Goal: Navigation & Orientation: Find specific page/section

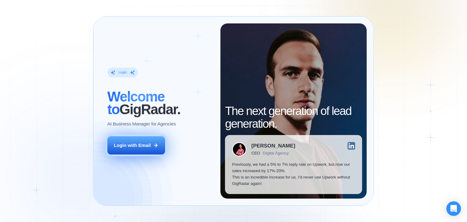
click at [141, 144] on div "Login with Email" at bounding box center [132, 145] width 37 height 6
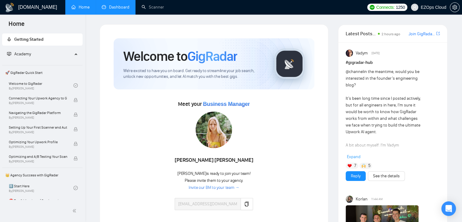
click at [102, 9] on link "Dashboard" at bounding box center [116, 7] width 28 height 5
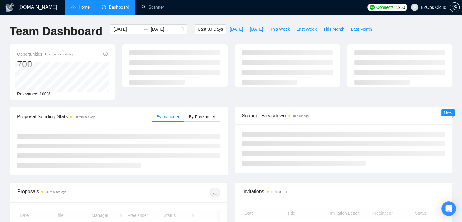
click at [75, 8] on link "Home" at bounding box center [80, 7] width 18 height 5
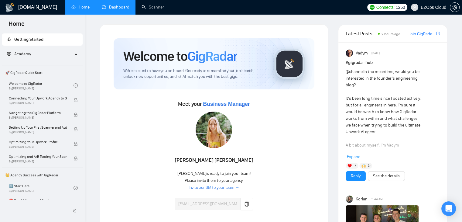
click at [102, 9] on link "Dashboard" at bounding box center [116, 7] width 28 height 5
